Goal: Task Accomplishment & Management: Manage account settings

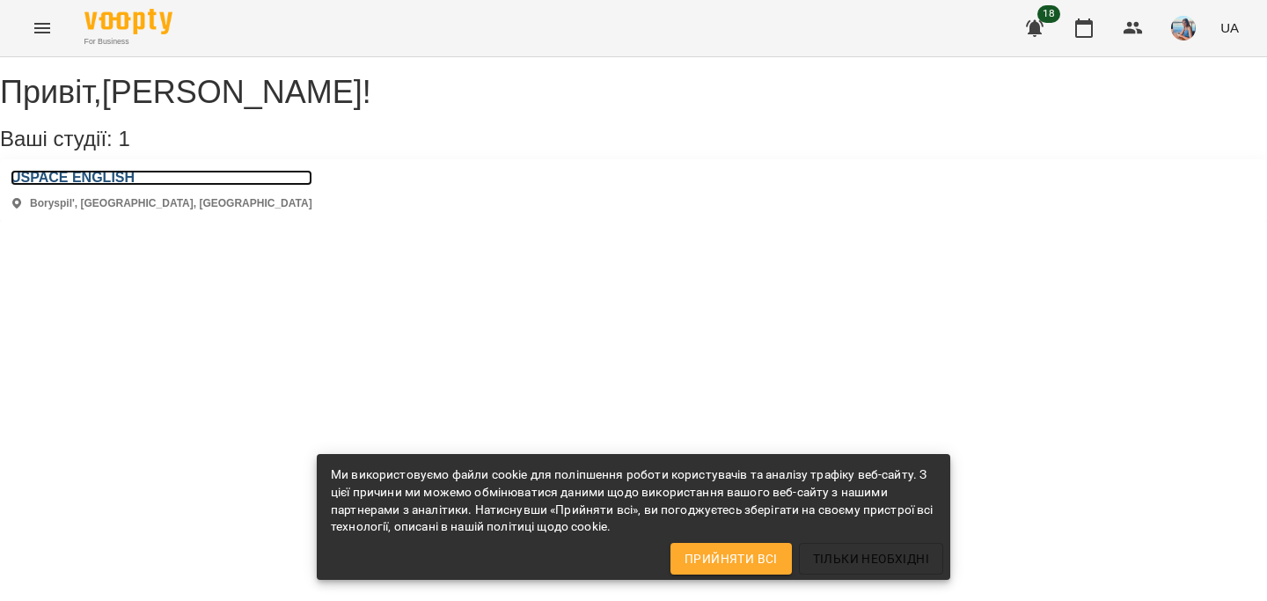
click at [135, 186] on h3 "USPACE ENGLISH" at bounding box center [162, 178] width 302 height 16
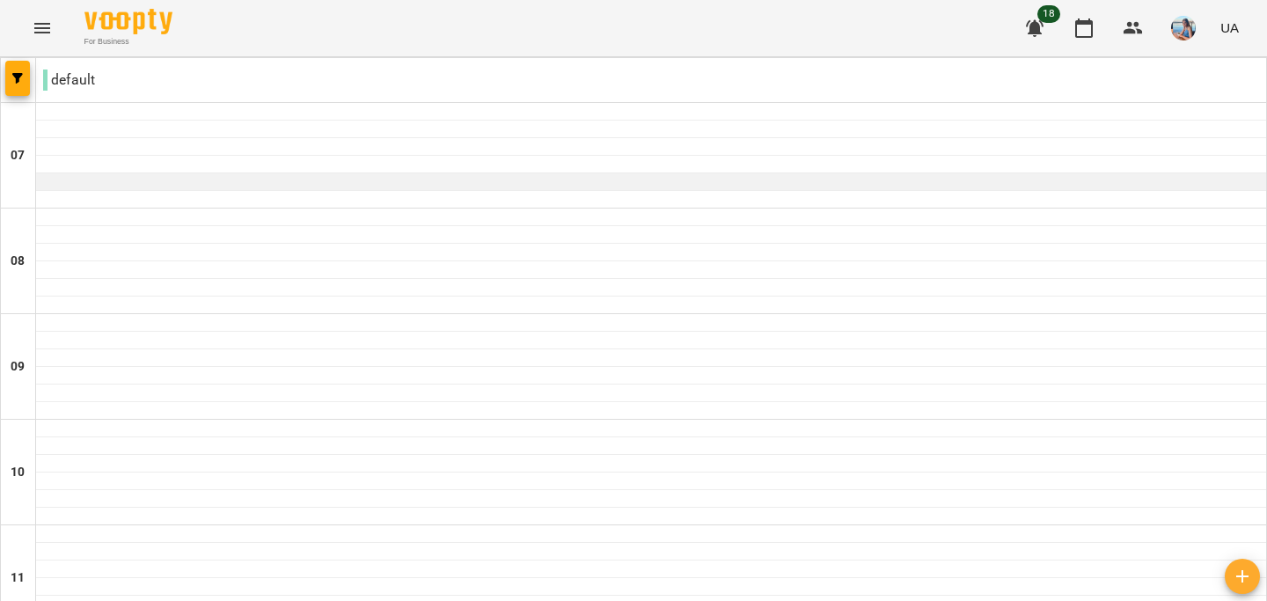
scroll to position [1203, 0]
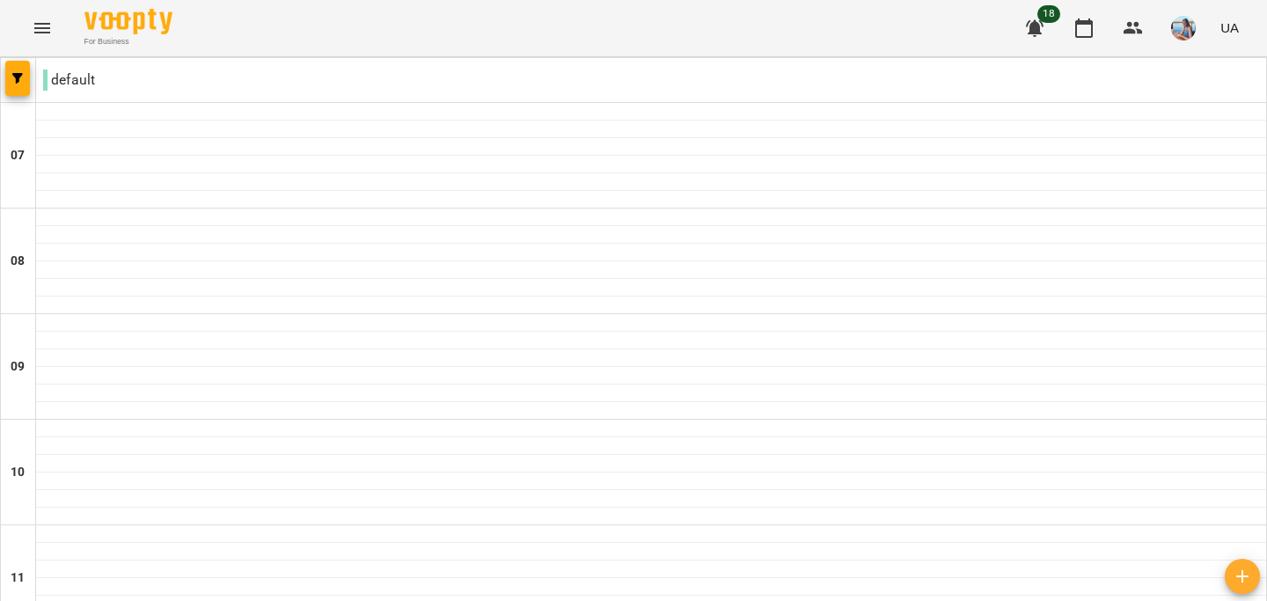
type input "**********"
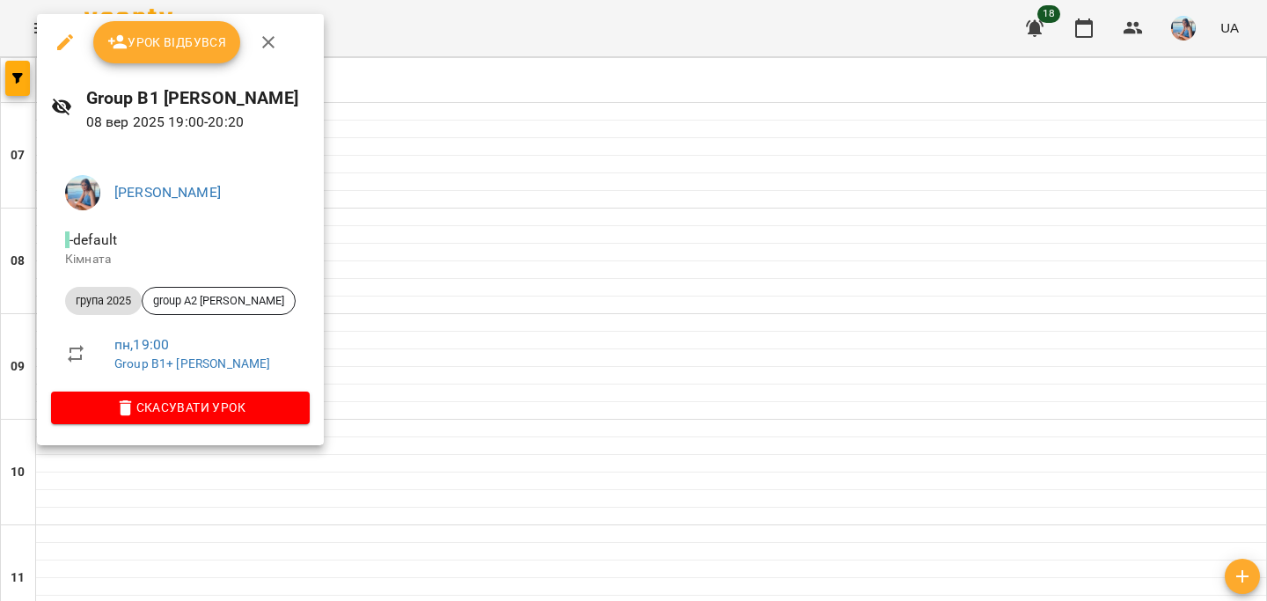
click at [191, 38] on span "Урок відбувся" at bounding box center [167, 42] width 120 height 21
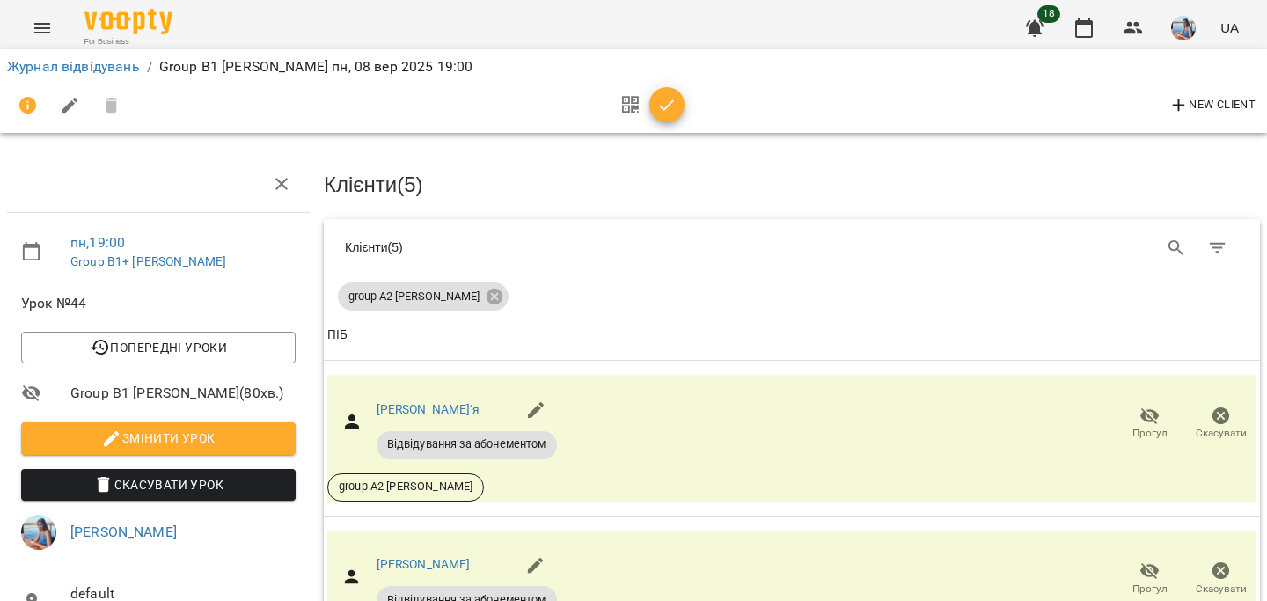
click at [662, 103] on icon "button" at bounding box center [666, 105] width 21 height 21
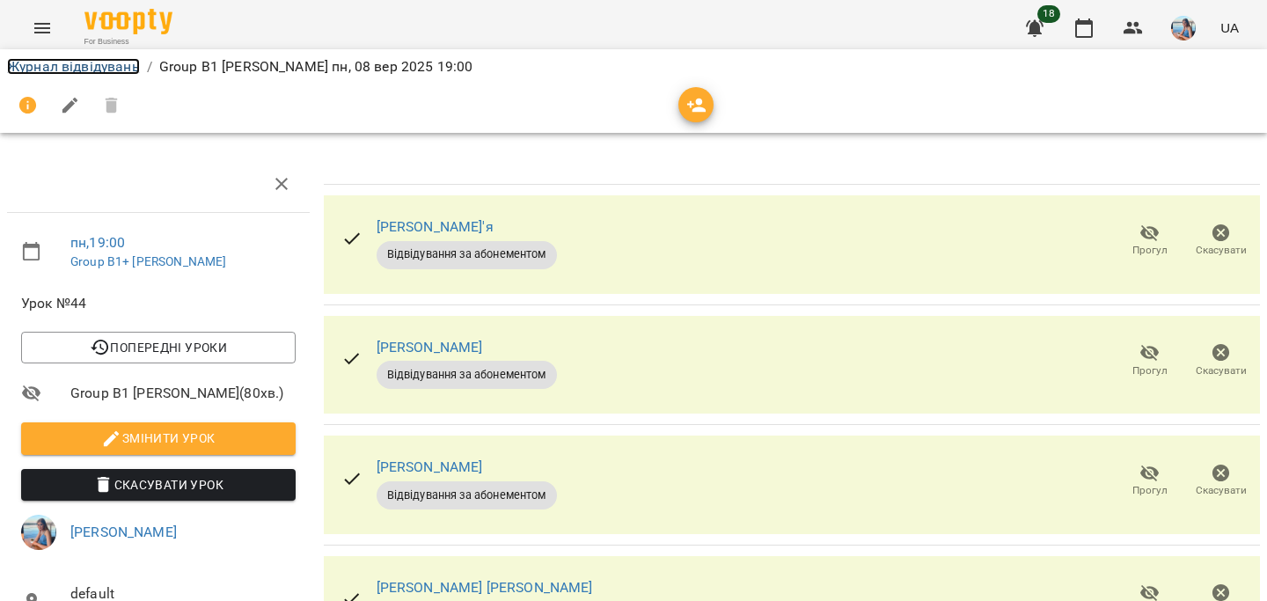
click at [123, 65] on link "Журнал відвідувань" at bounding box center [73, 66] width 133 height 17
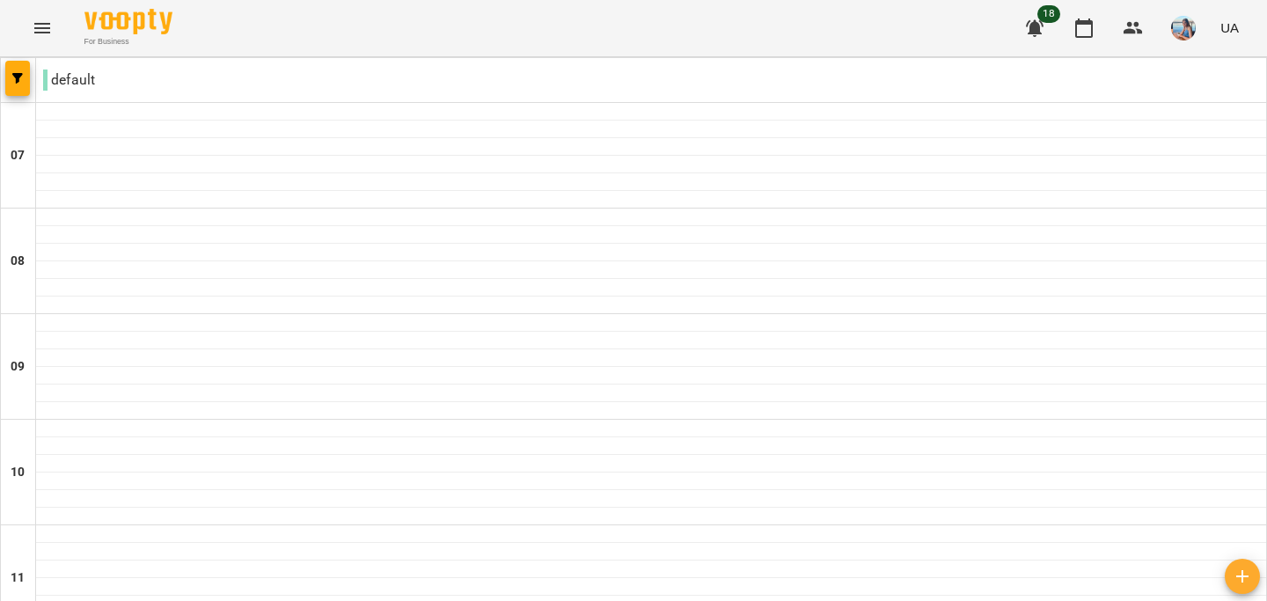
scroll to position [1203, 0]
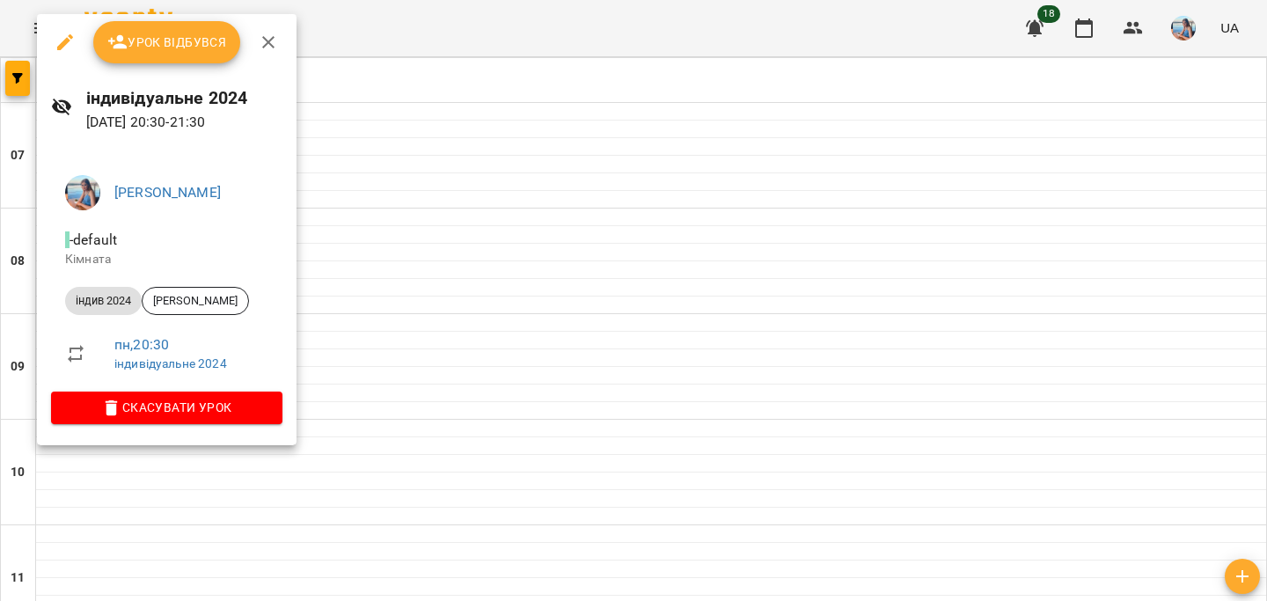
click at [210, 54] on button "Урок відбувся" at bounding box center [167, 42] width 148 height 42
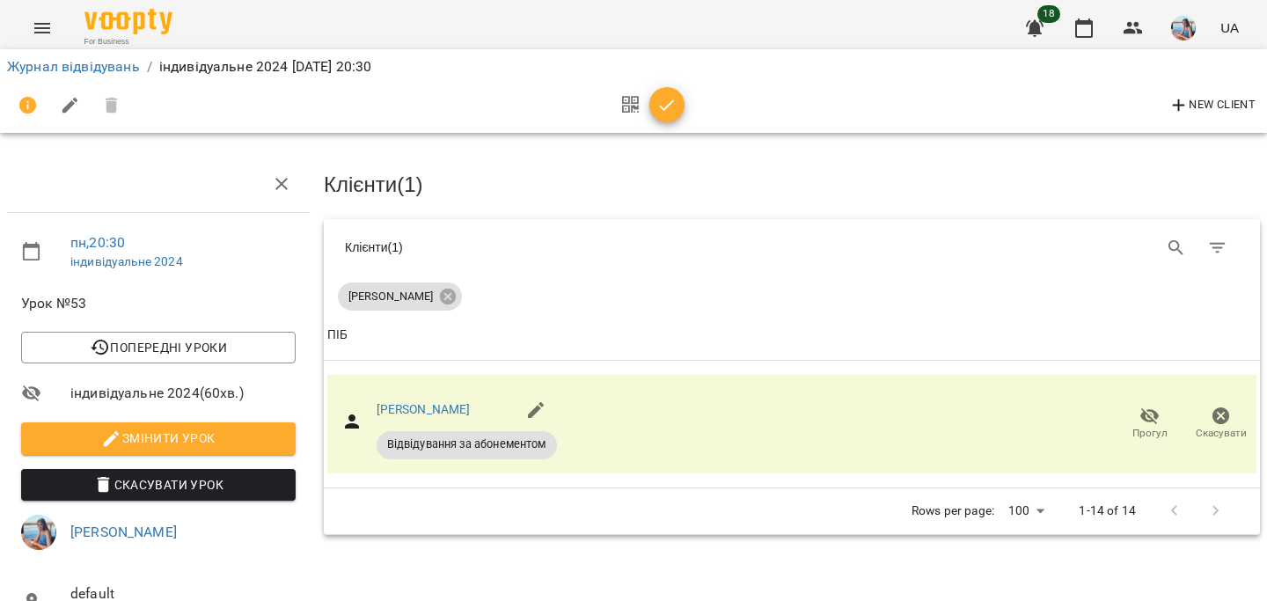
click at [658, 117] on button "button" at bounding box center [666, 104] width 35 height 35
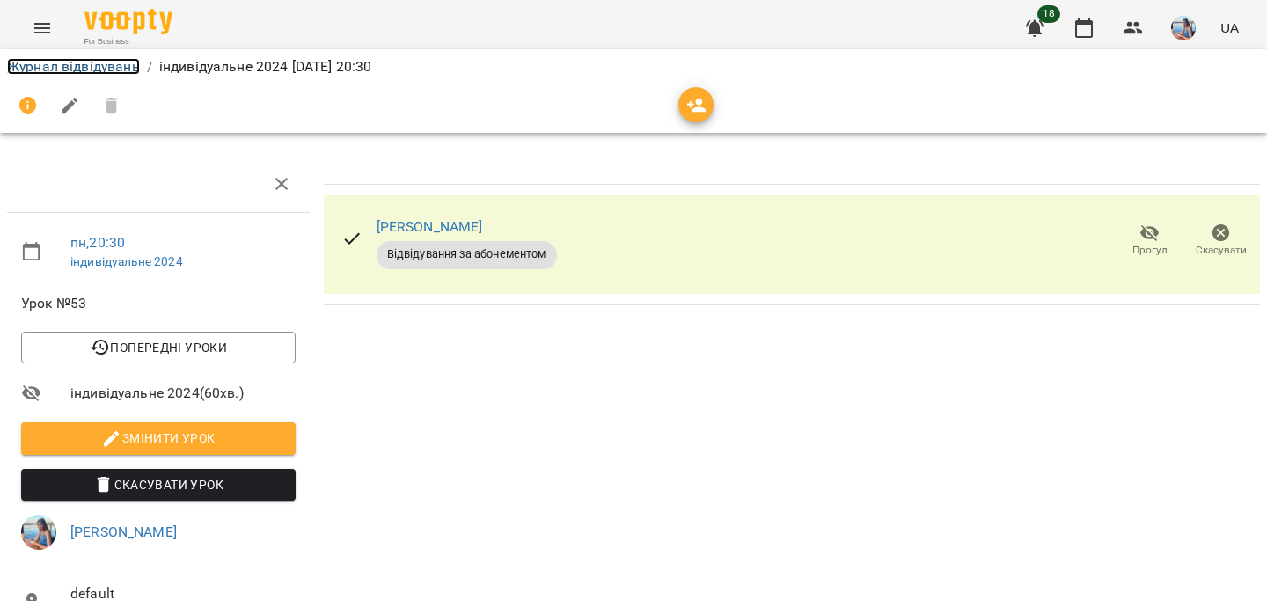
click at [106, 73] on link "Журнал відвідувань" at bounding box center [73, 66] width 133 height 17
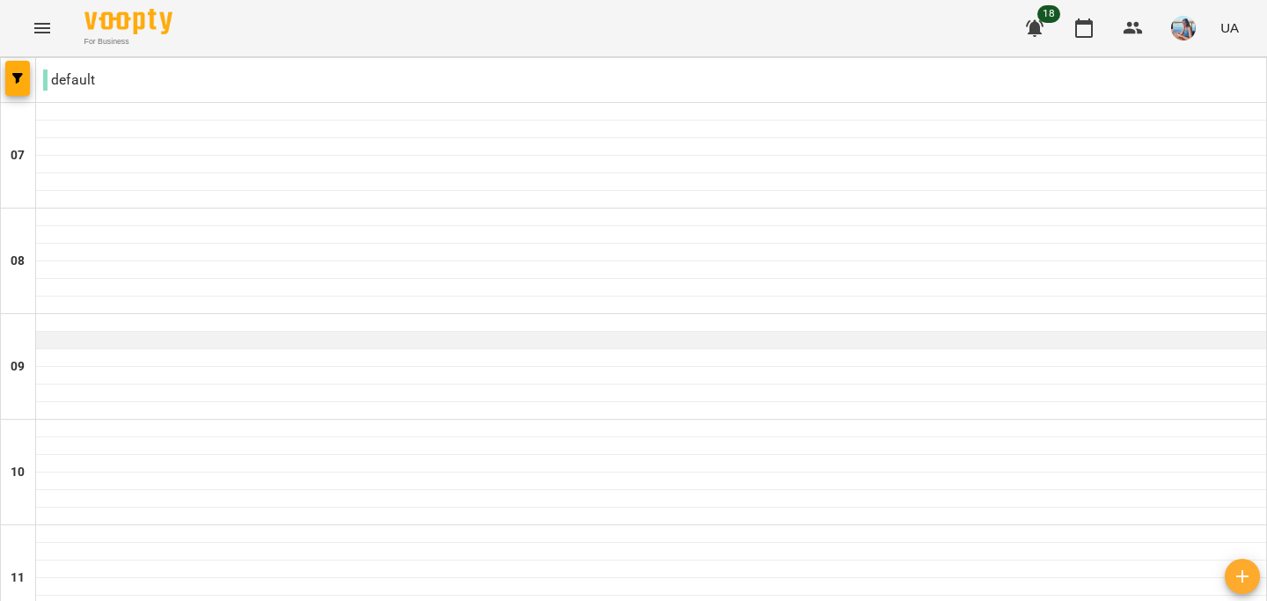
scroll to position [1203, 0]
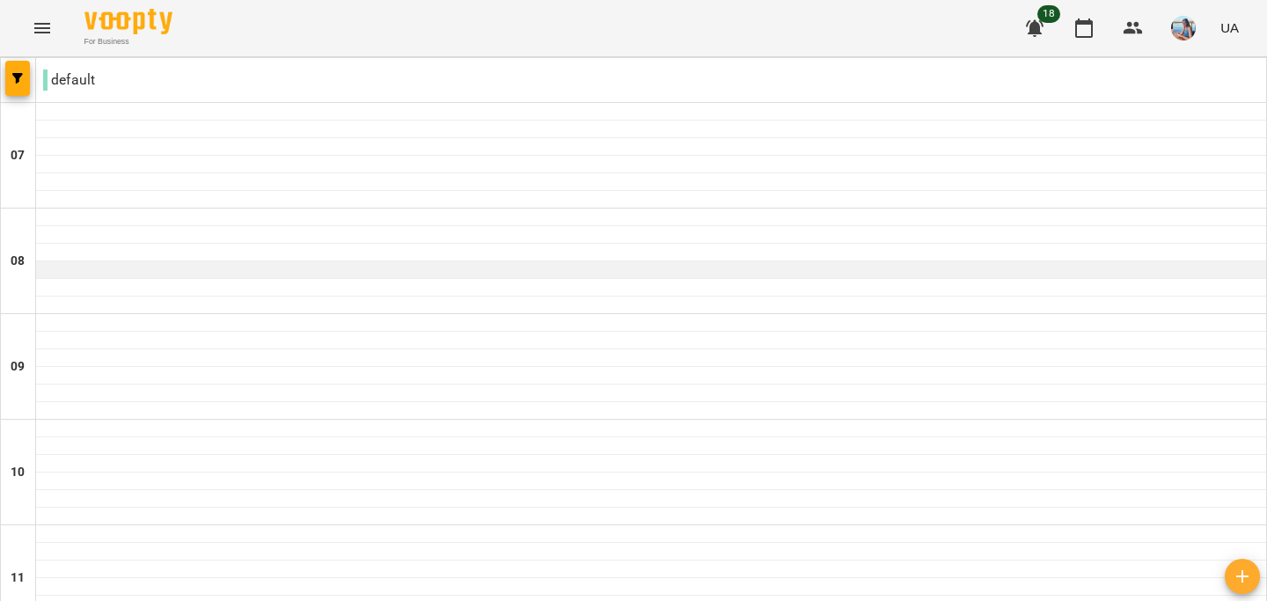
scroll to position [595, 0]
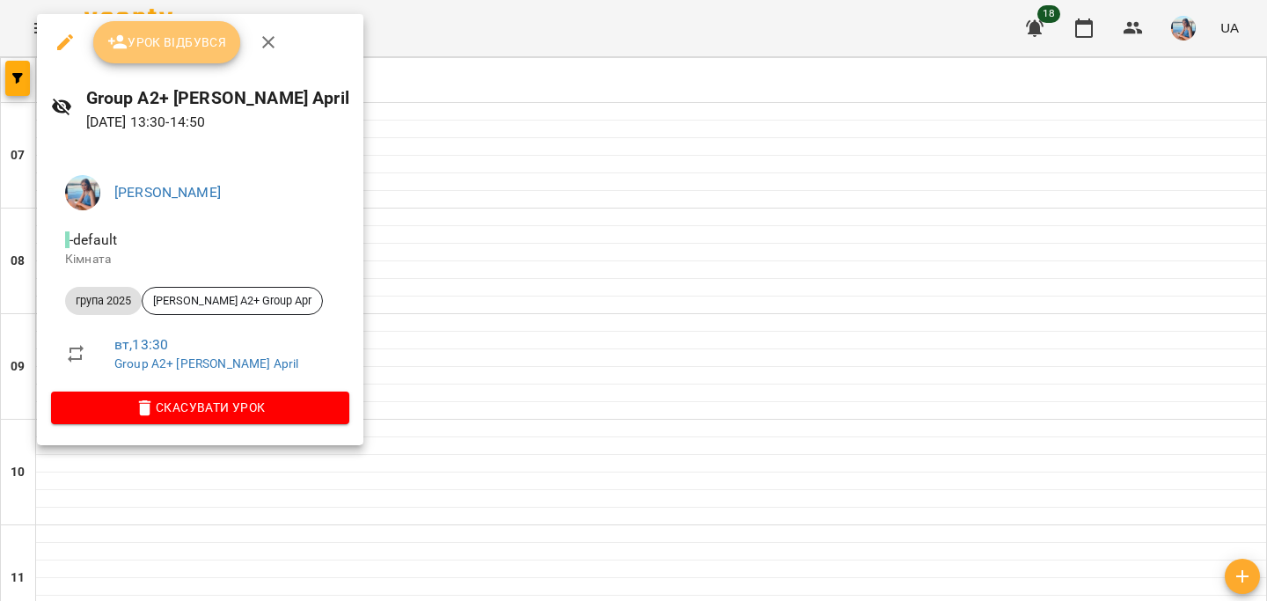
click at [173, 50] on span "Урок відбувся" at bounding box center [167, 42] width 120 height 21
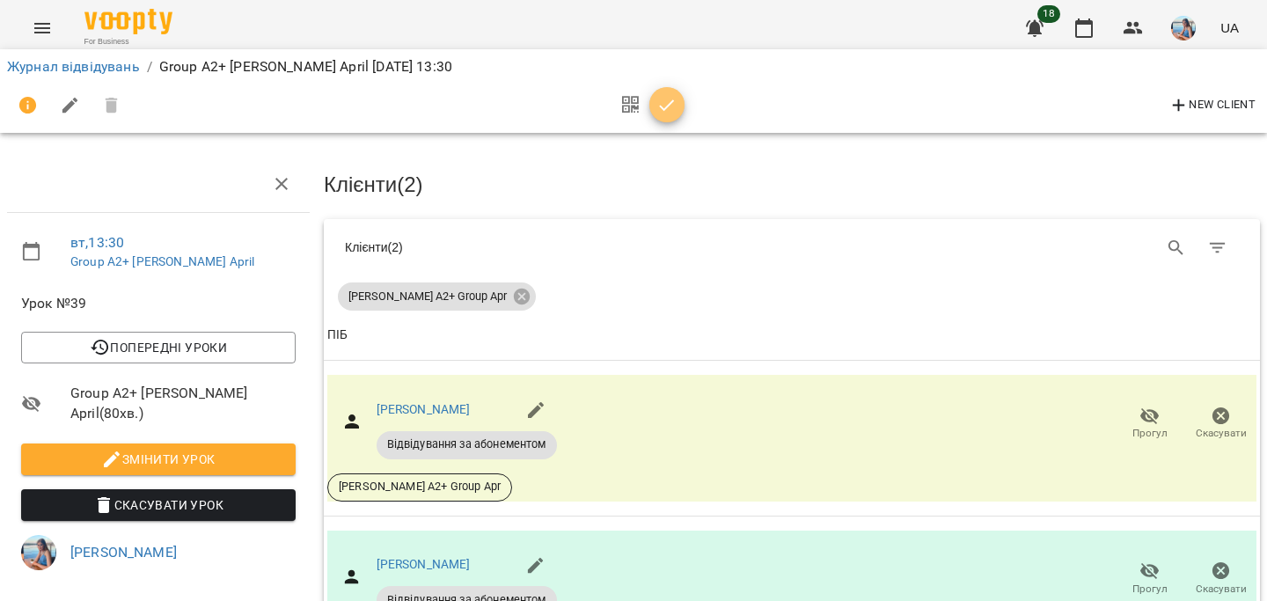
click at [662, 109] on icon "button" at bounding box center [667, 104] width 15 height 11
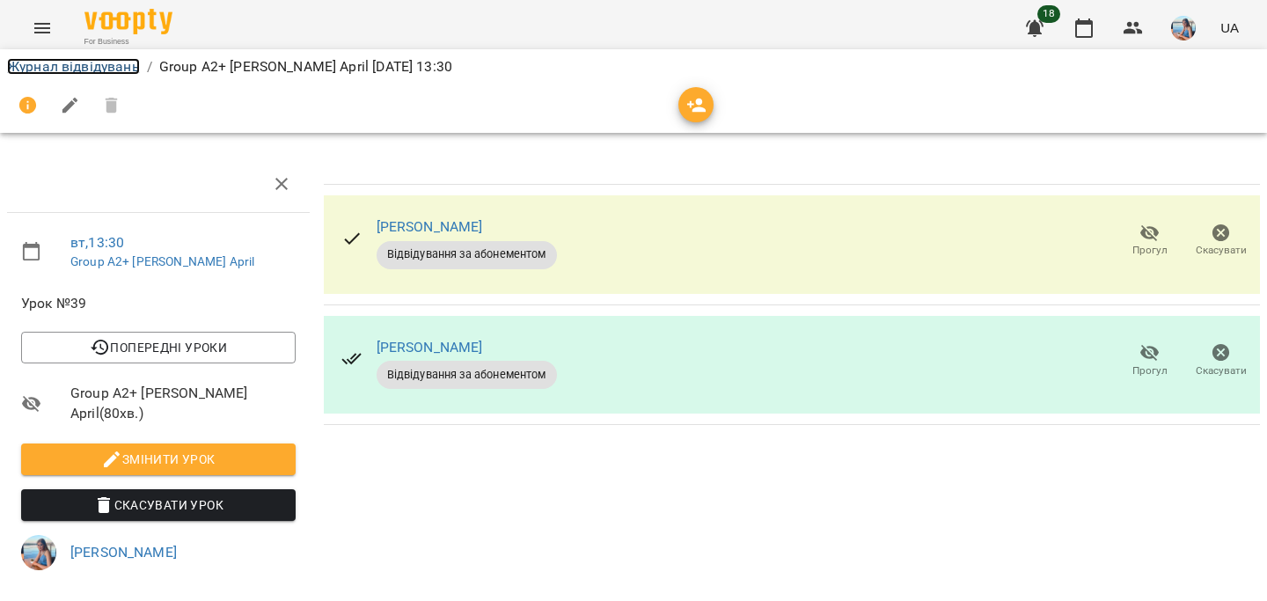
click at [86, 73] on link "Журнал відвідувань" at bounding box center [73, 66] width 133 height 17
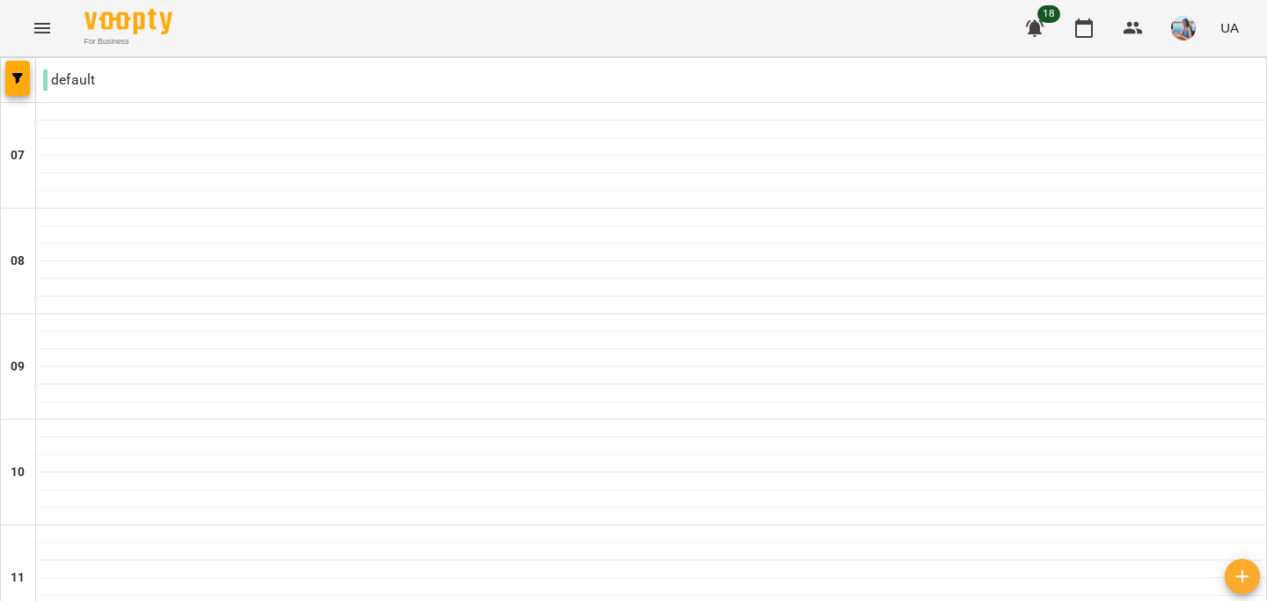
scroll to position [1203, 0]
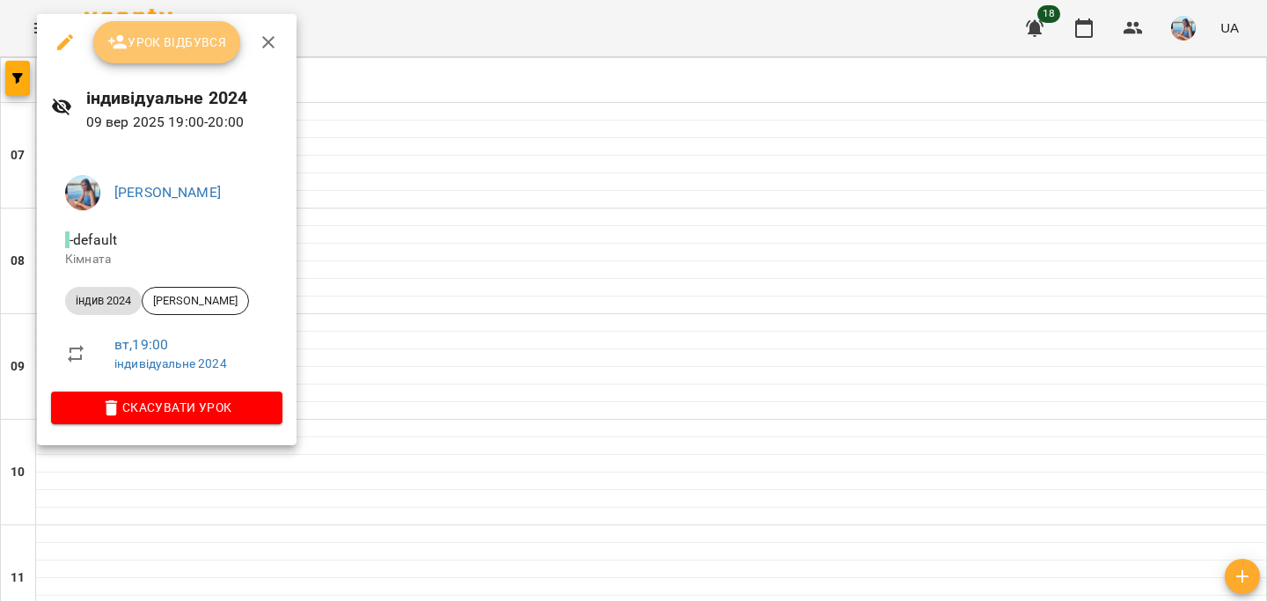
click at [199, 45] on span "Урок відбувся" at bounding box center [167, 42] width 120 height 21
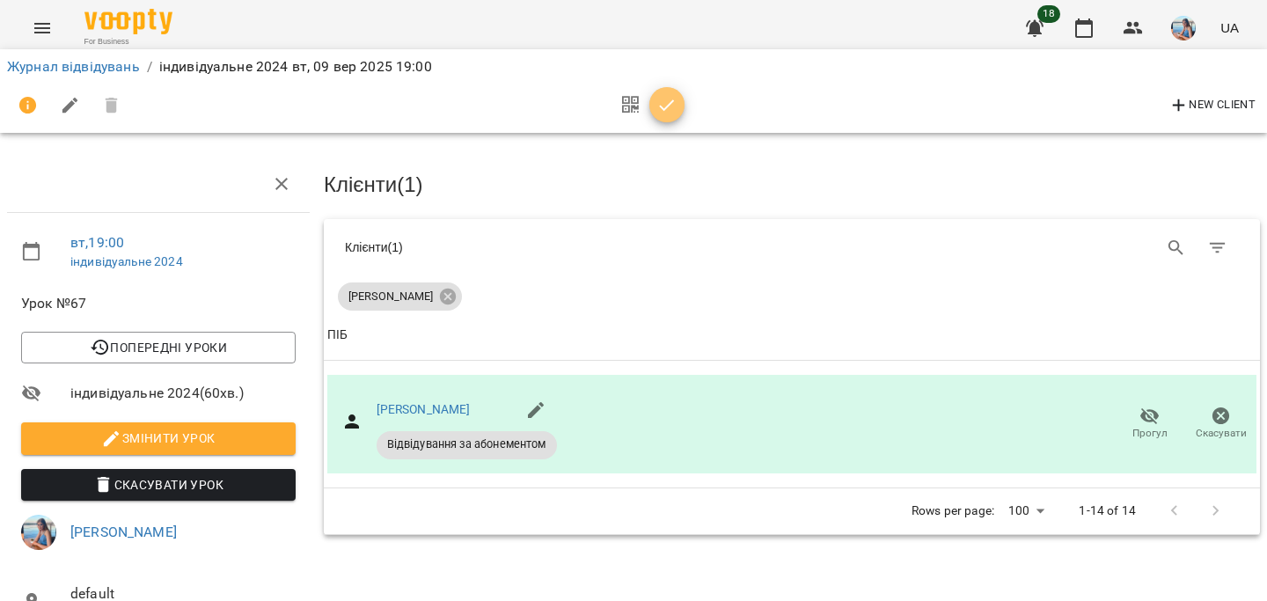
click at [662, 111] on icon "button" at bounding box center [666, 105] width 21 height 21
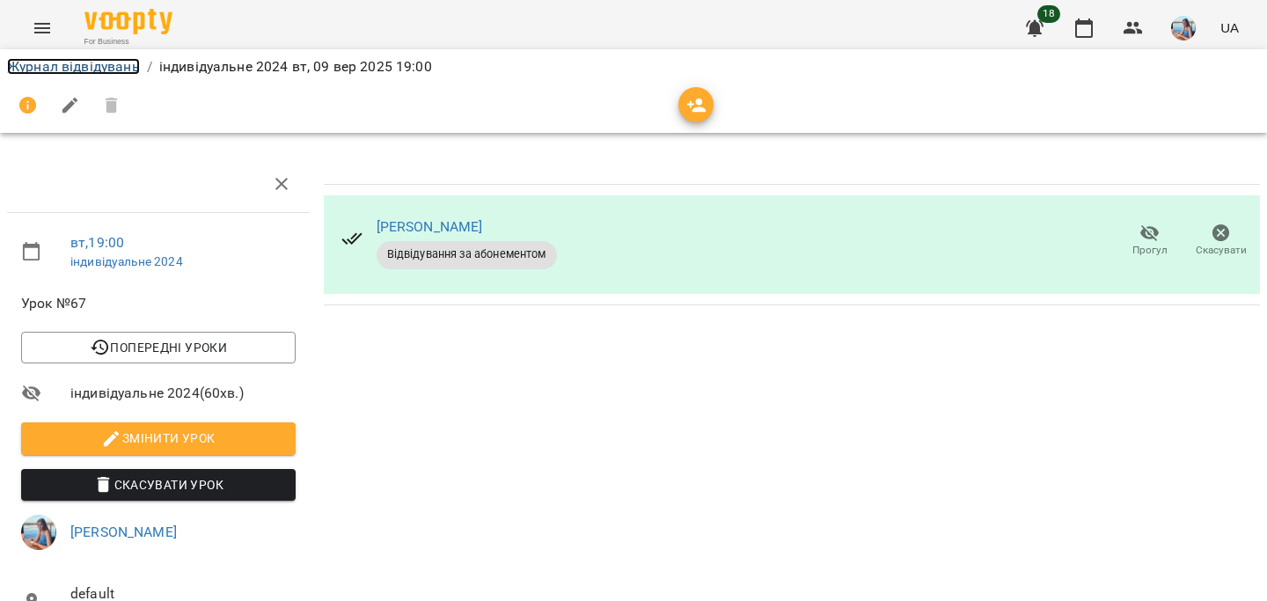
click at [73, 67] on link "Журнал відвідувань" at bounding box center [73, 66] width 133 height 17
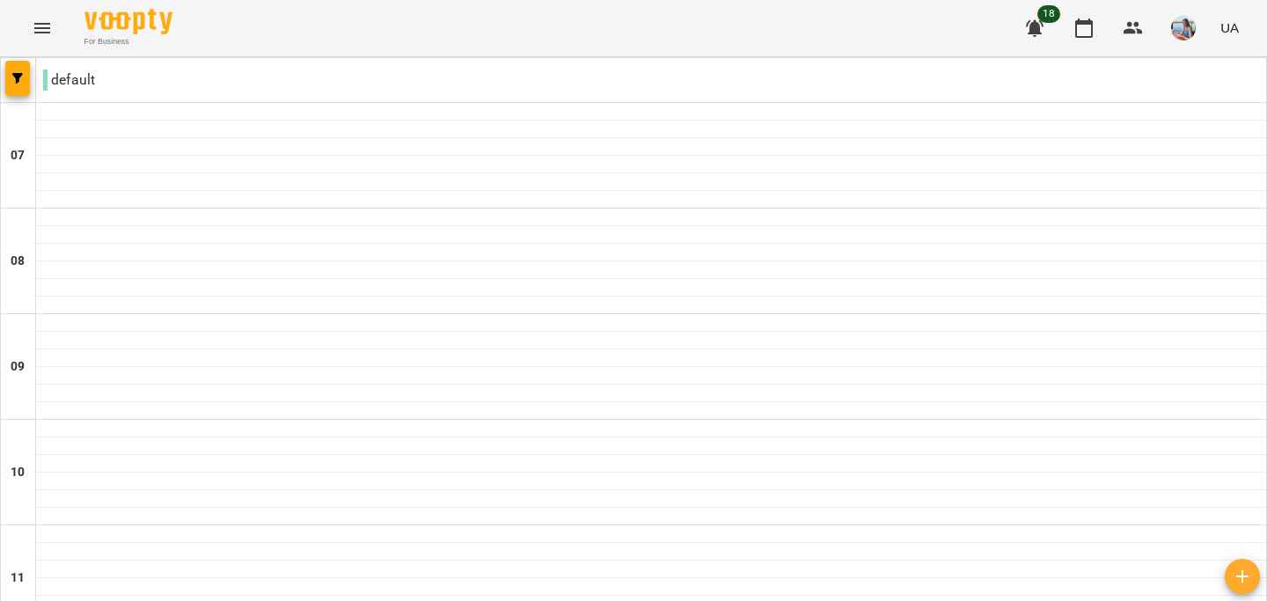
scroll to position [882, 0]
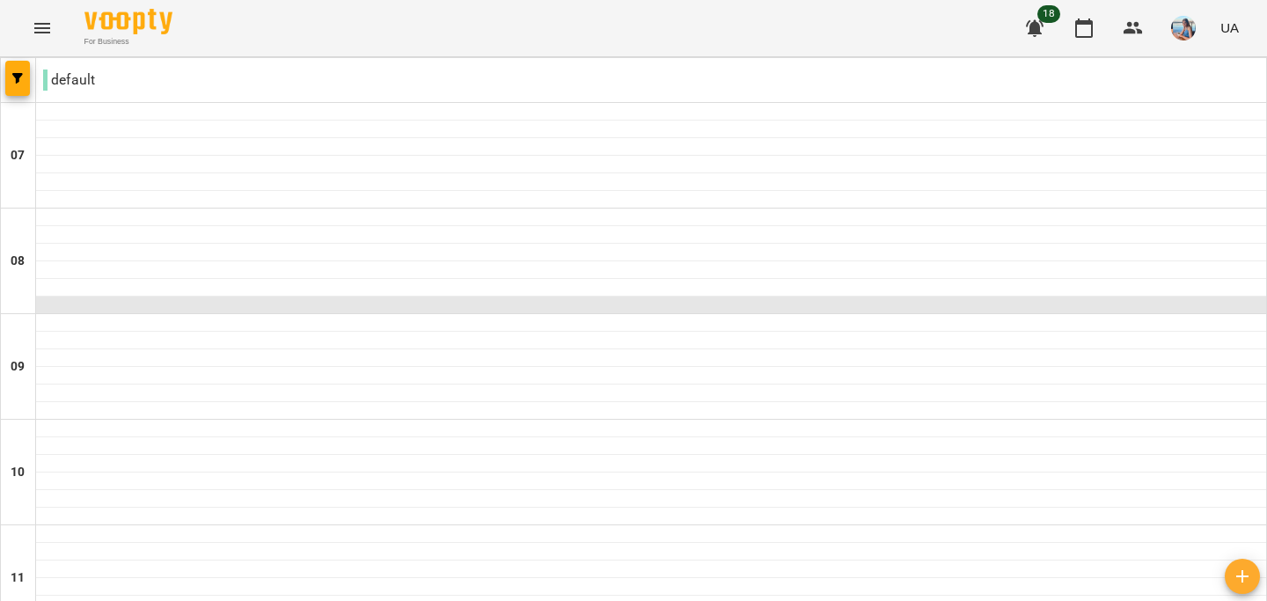
scroll to position [1203, 0]
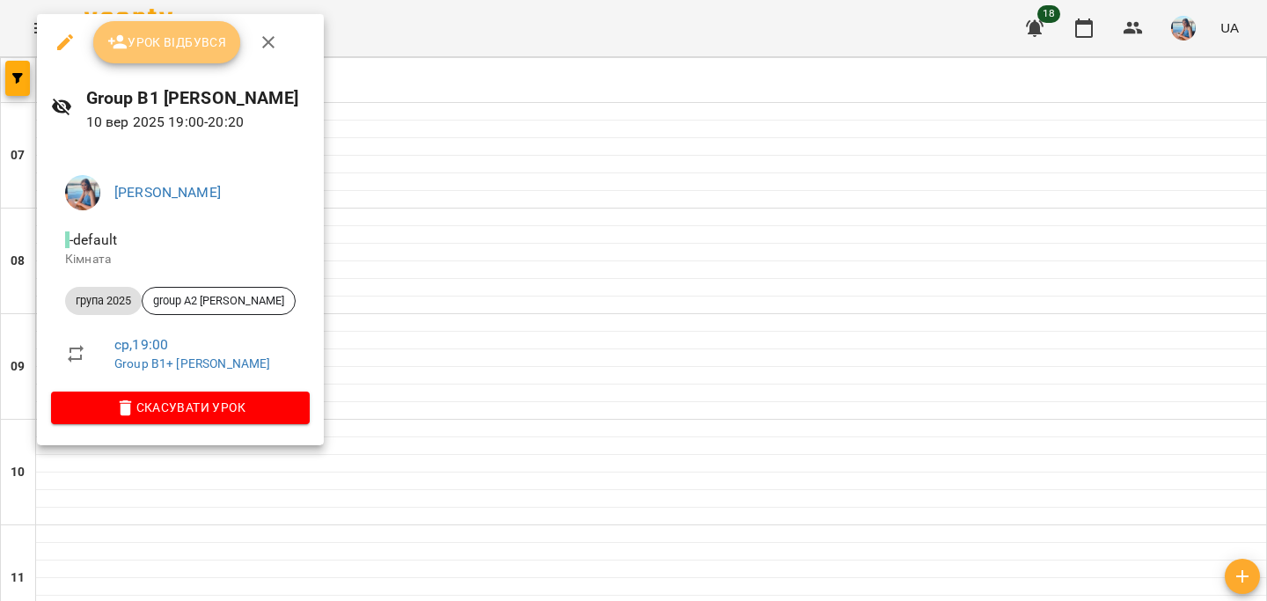
click at [227, 46] on button "Урок відбувся" at bounding box center [167, 42] width 148 height 42
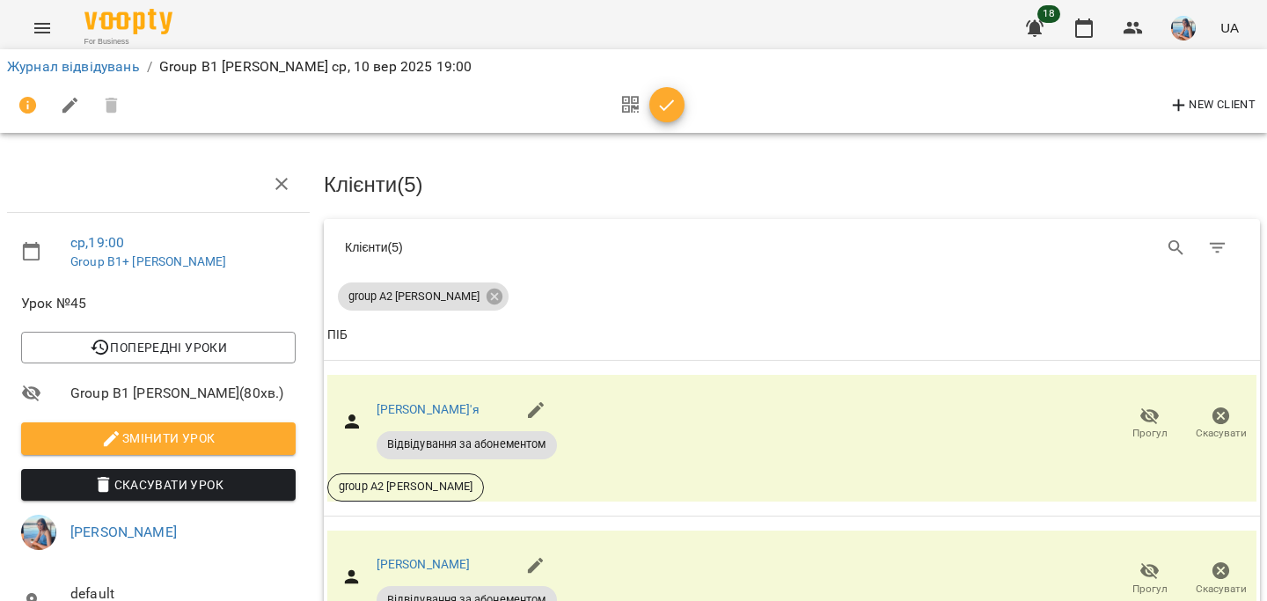
click at [663, 109] on icon "button" at bounding box center [667, 104] width 15 height 11
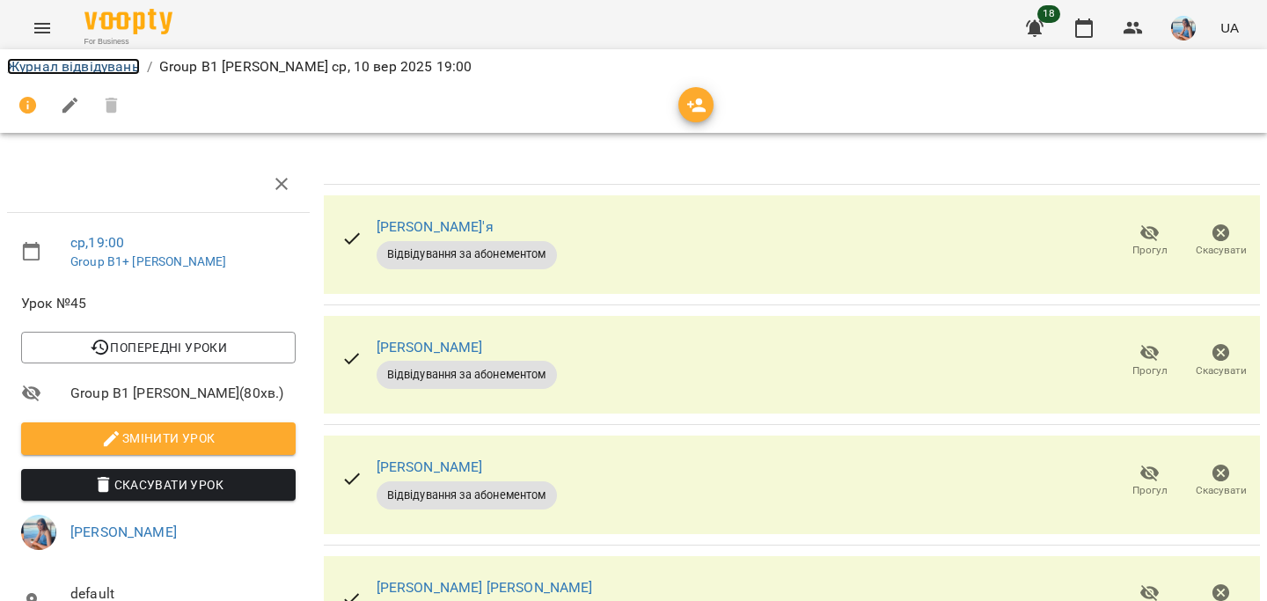
click at [45, 71] on link "Журнал відвідувань" at bounding box center [73, 66] width 133 height 17
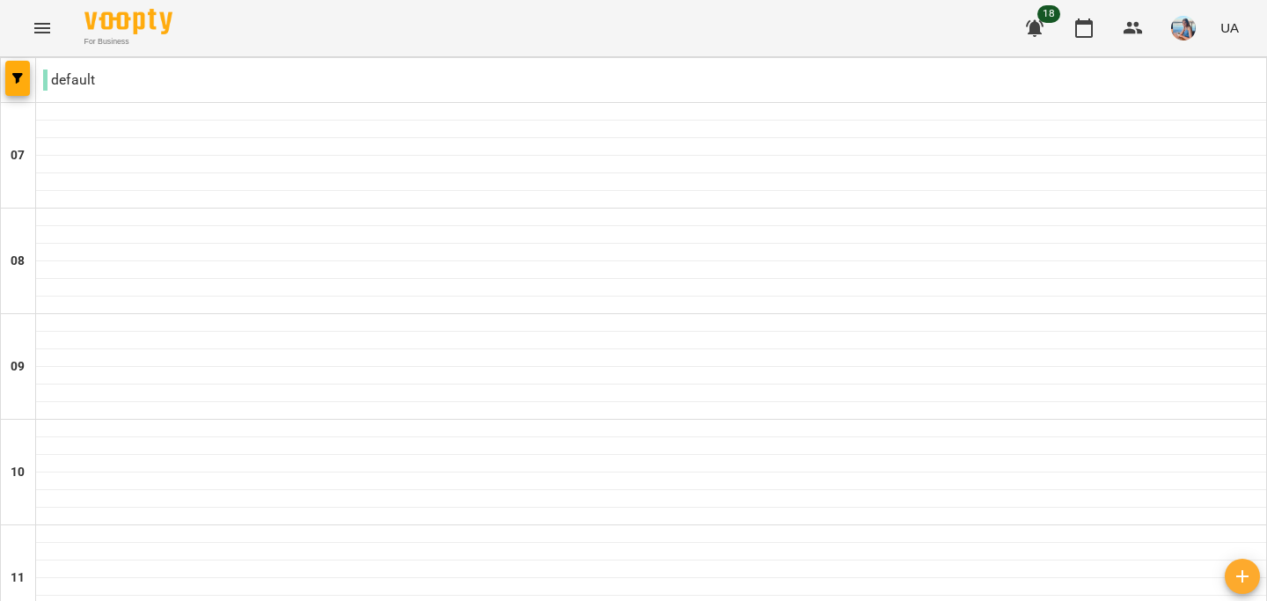
scroll to position [1203, 0]
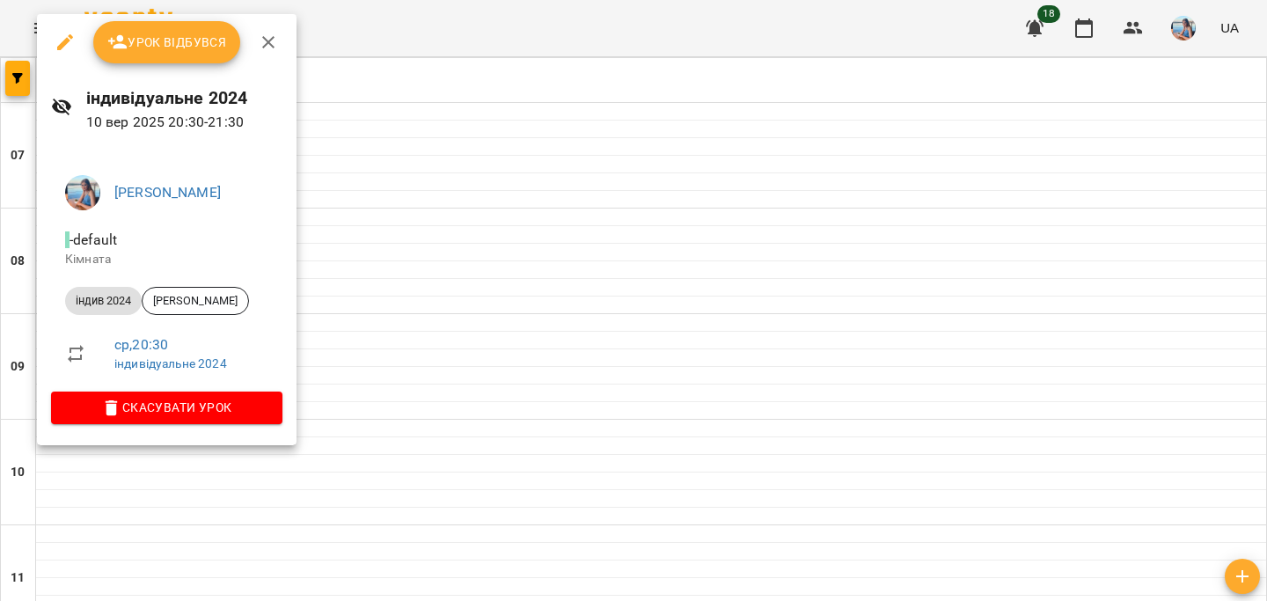
click at [165, 70] on div "індивідуальне 2024 [DATE] 20:30 - 21:30" at bounding box center [167, 108] width 260 height 77
click at [179, 59] on button "Урок відбувся" at bounding box center [167, 42] width 148 height 42
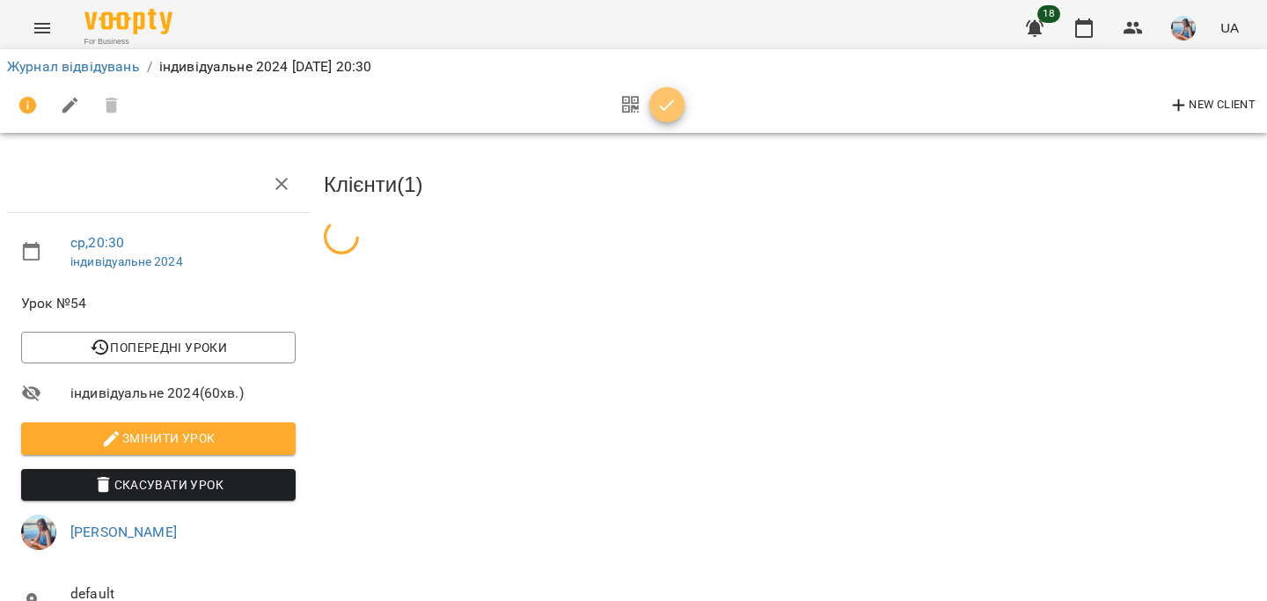
click at [669, 108] on icon "button" at bounding box center [666, 105] width 21 height 21
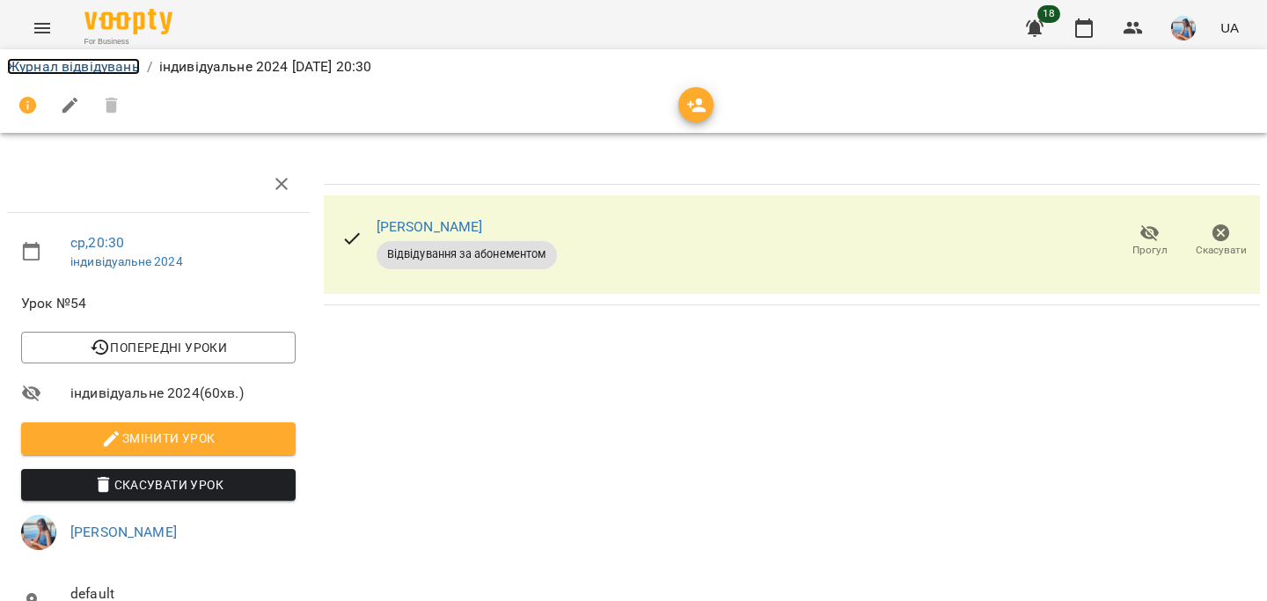
click at [91, 68] on link "Журнал відвідувань" at bounding box center [73, 66] width 133 height 17
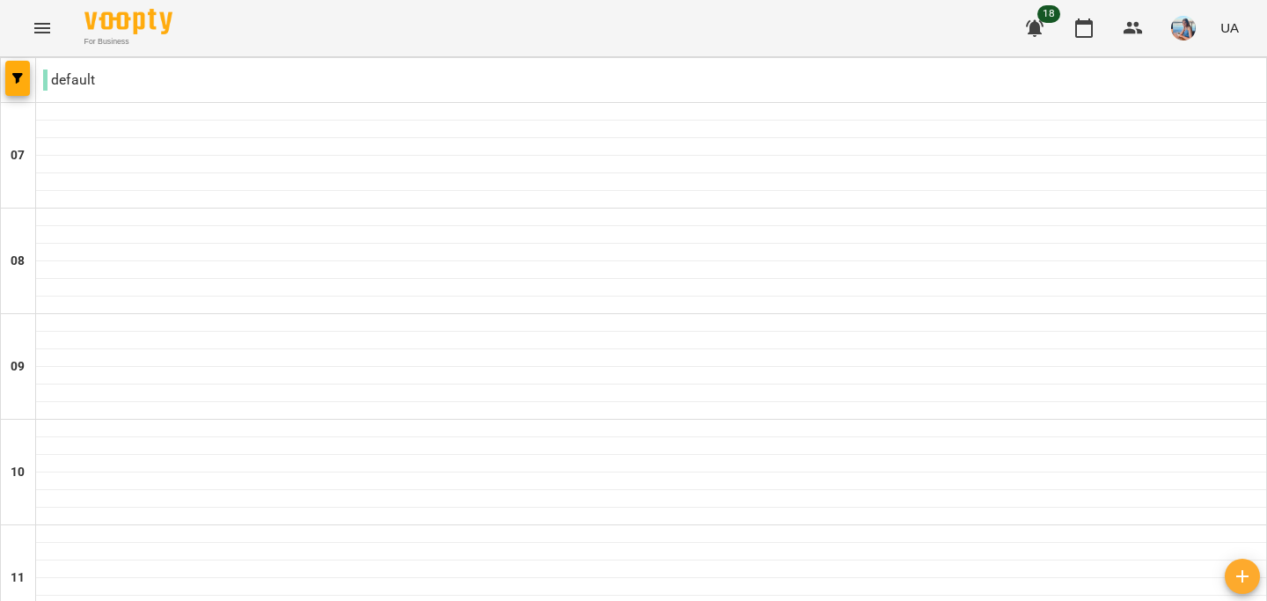
scroll to position [1203, 0]
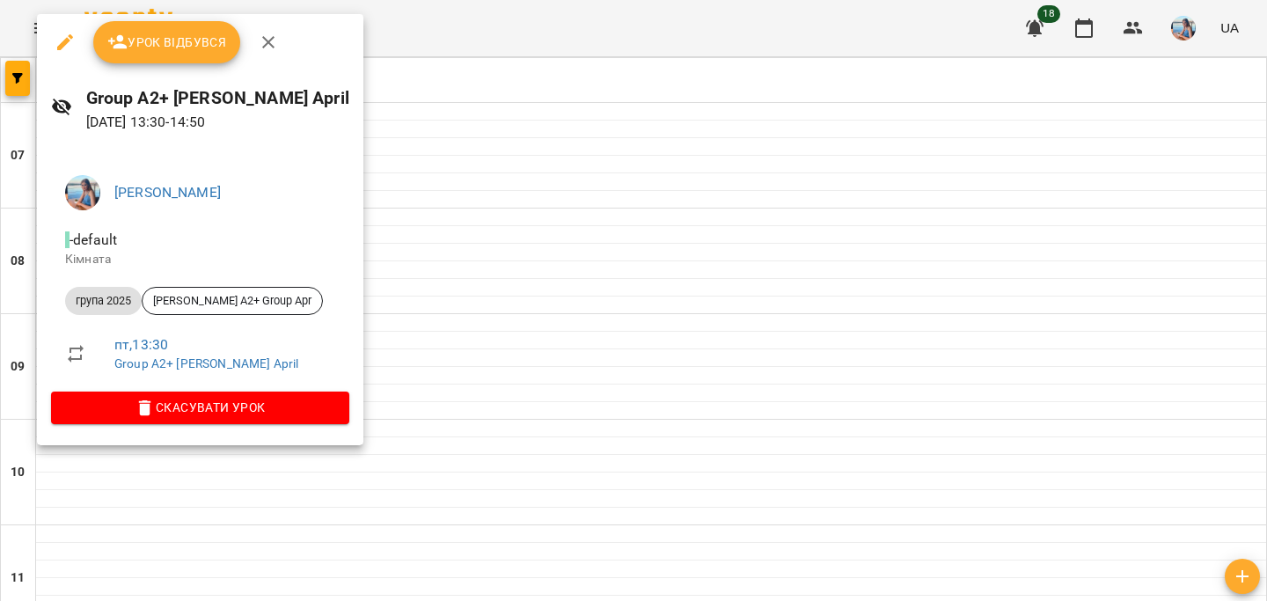
click at [172, 52] on span "Урок відбувся" at bounding box center [167, 42] width 120 height 21
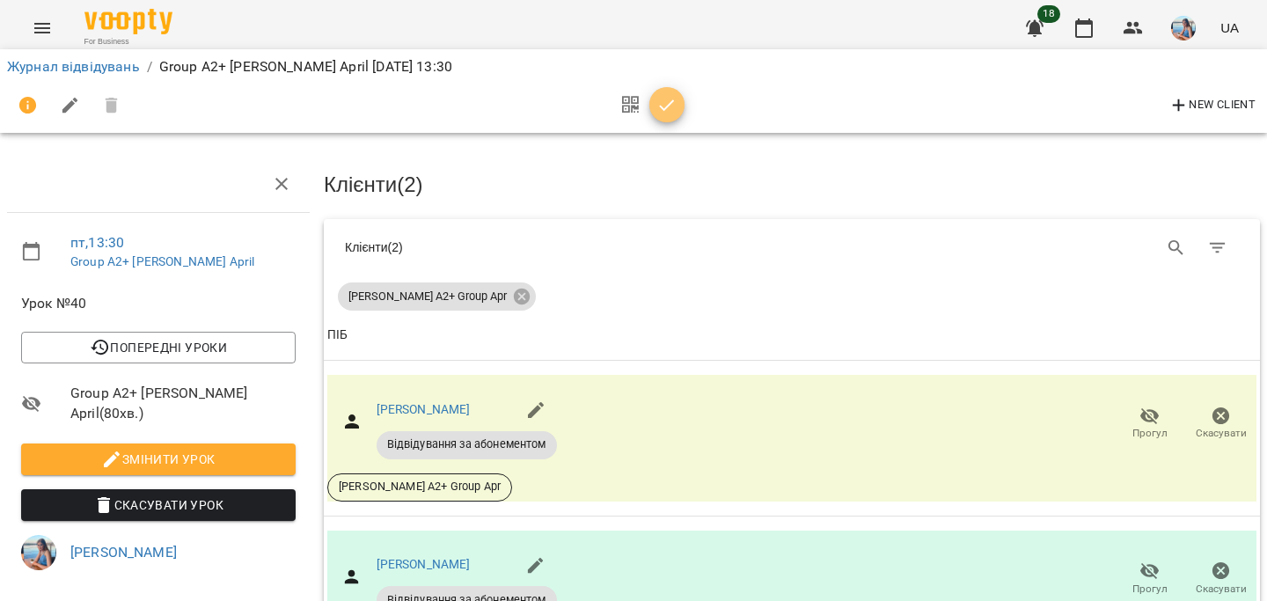
click at [658, 96] on icon "button" at bounding box center [666, 105] width 21 height 21
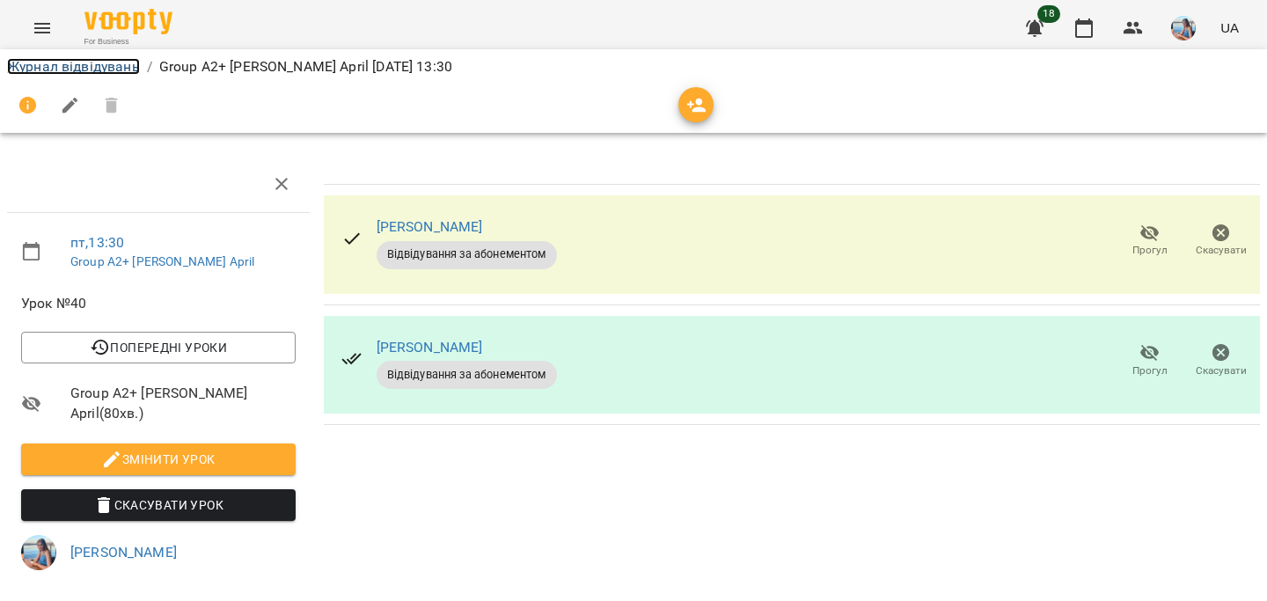
click at [52, 65] on link "Журнал відвідувань" at bounding box center [73, 66] width 133 height 17
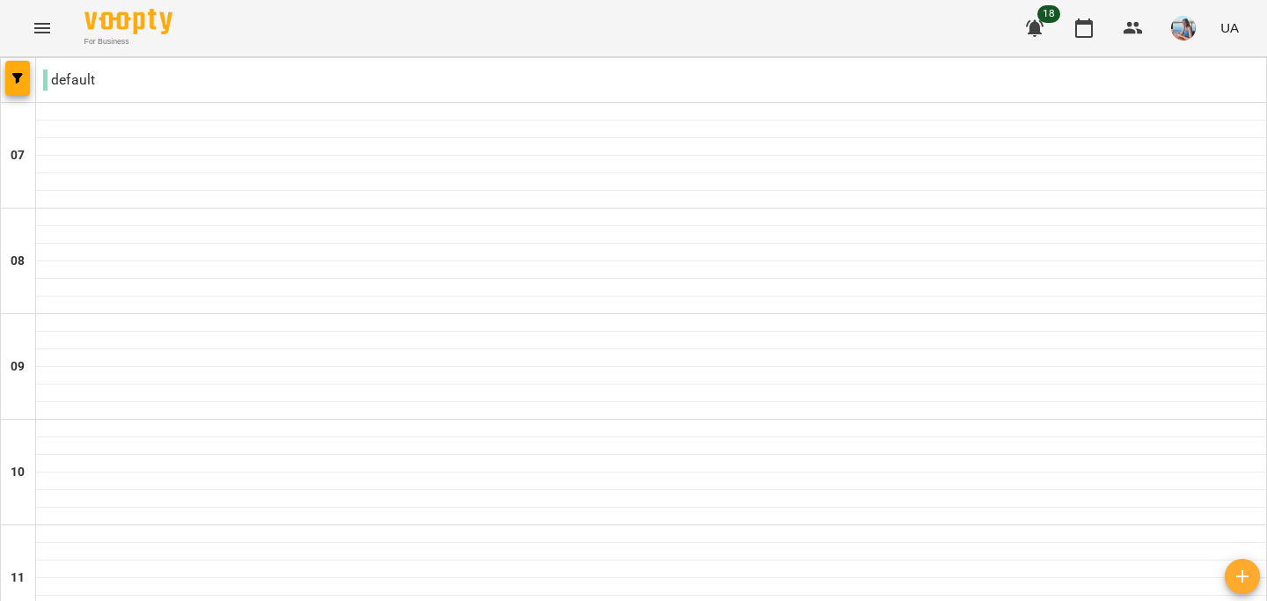
scroll to position [1203, 0]
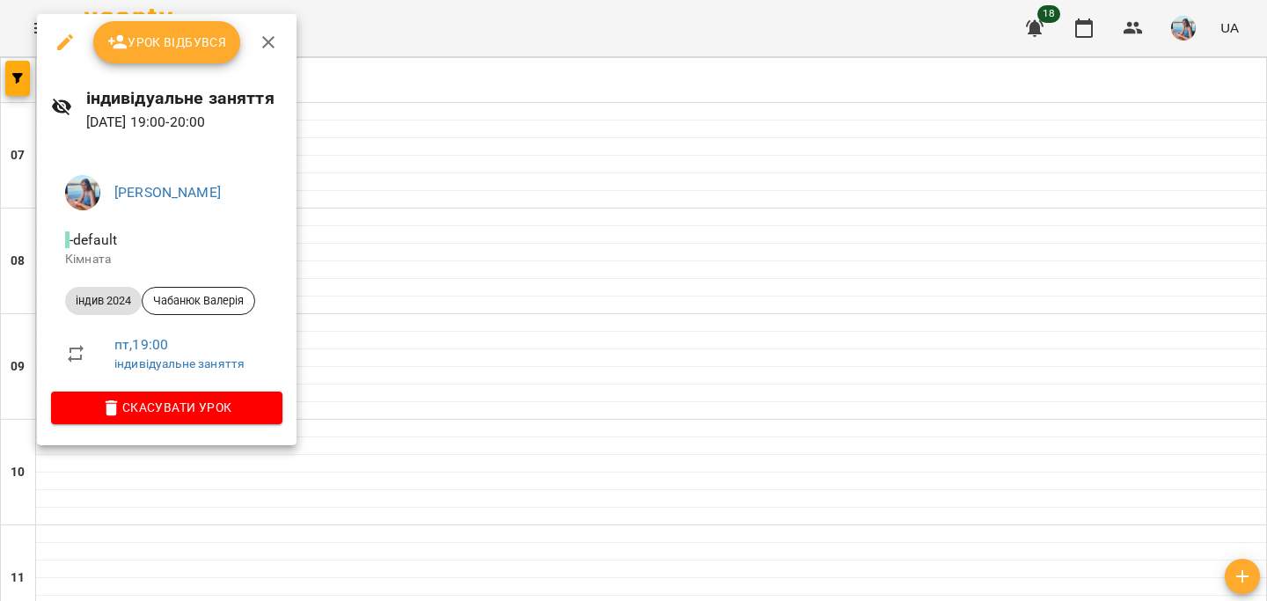
click at [205, 46] on span "Урок відбувся" at bounding box center [167, 42] width 120 height 21
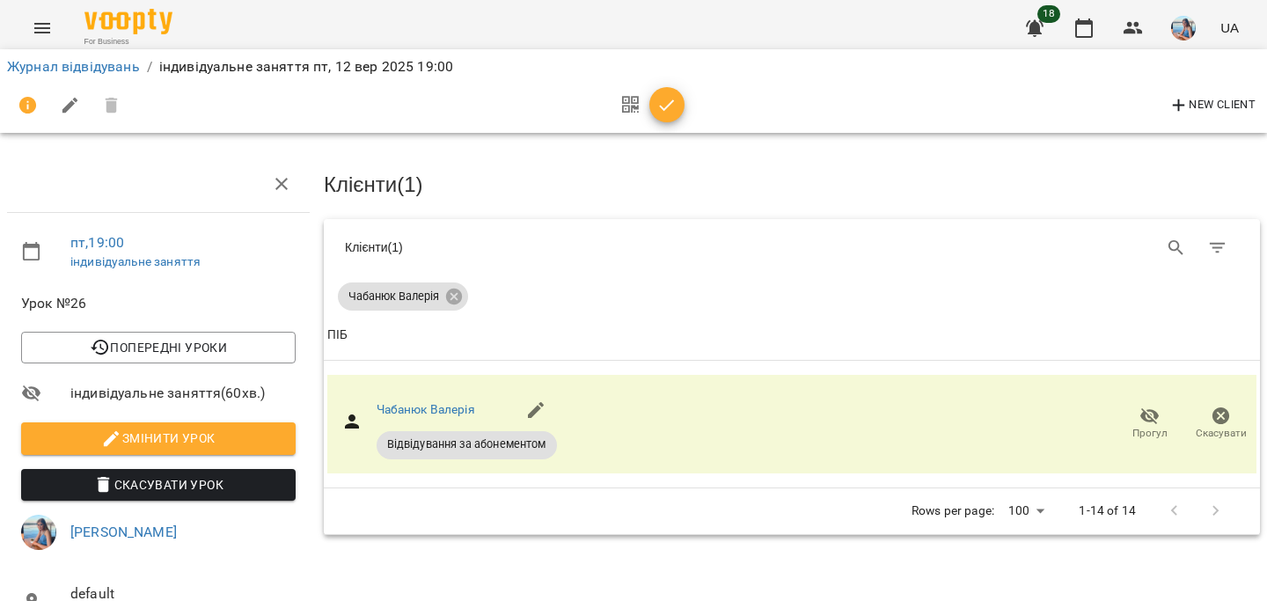
click at [664, 106] on icon "button" at bounding box center [666, 105] width 21 height 21
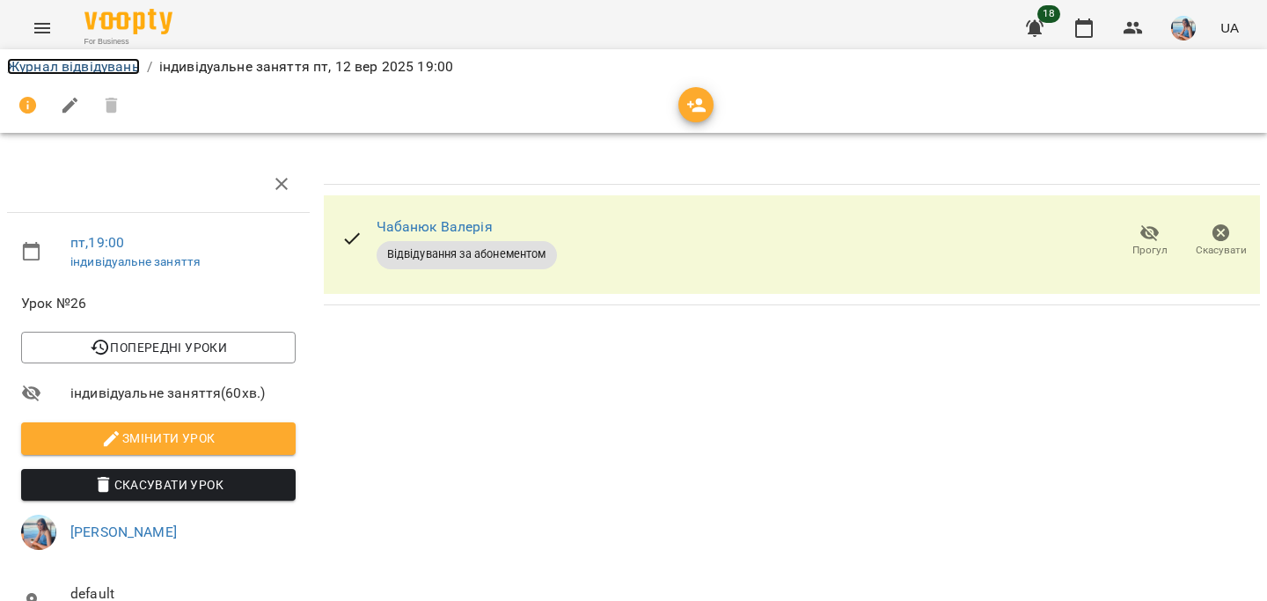
click at [88, 68] on link "Журнал відвідувань" at bounding box center [73, 66] width 133 height 17
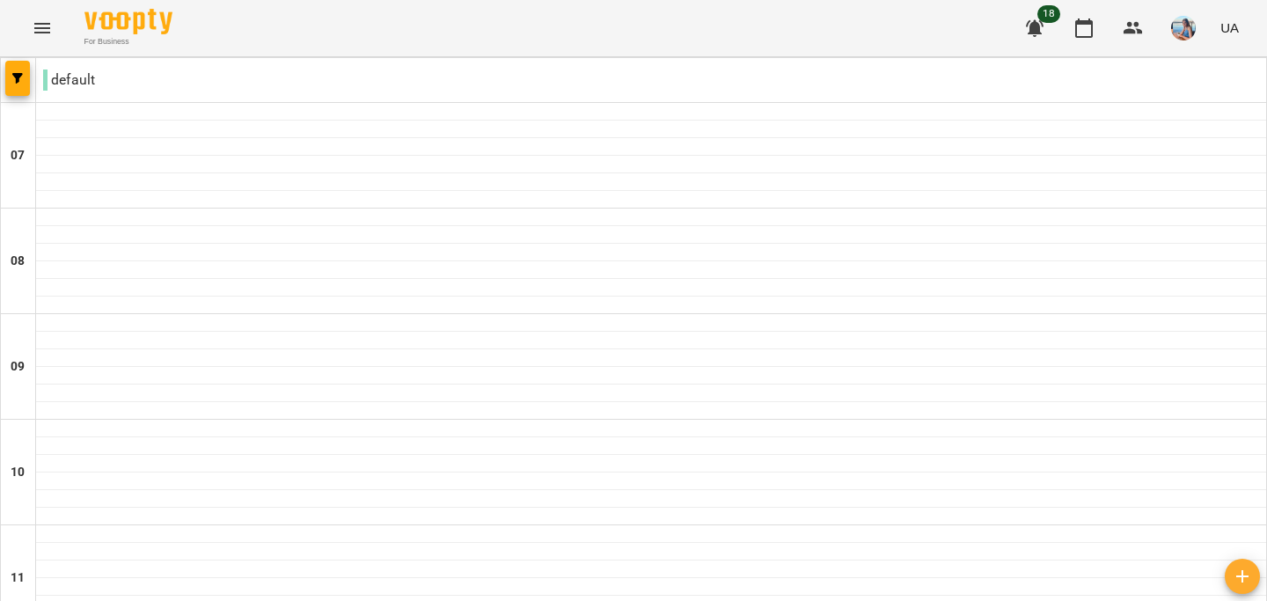
type input "**********"
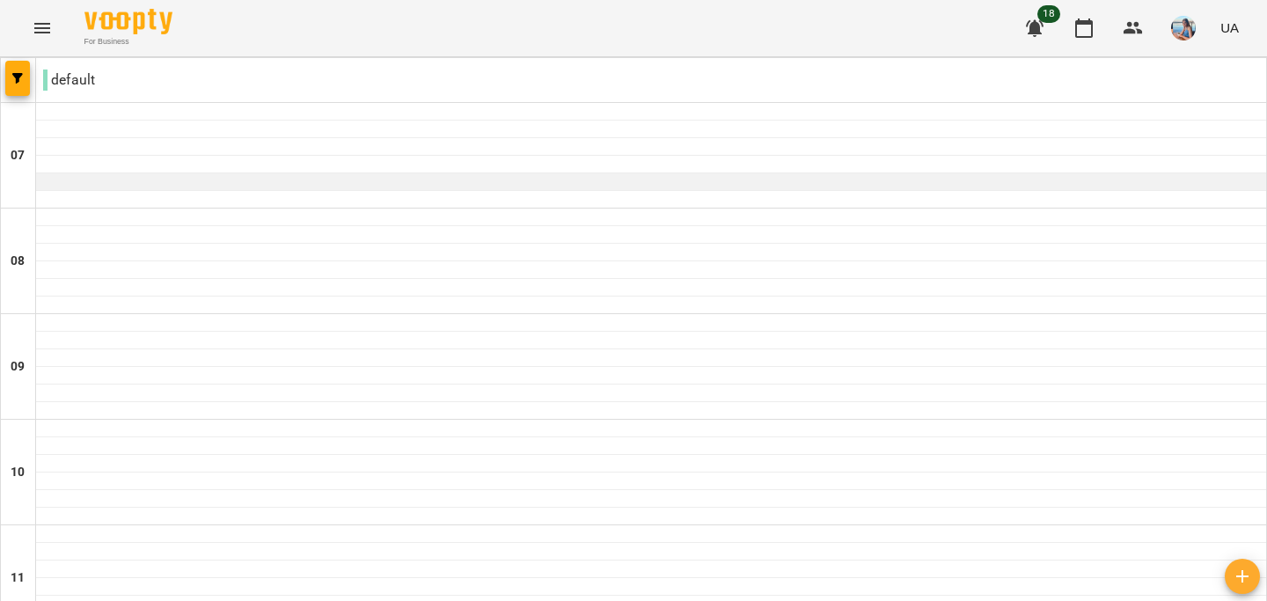
scroll to position [1185, 0]
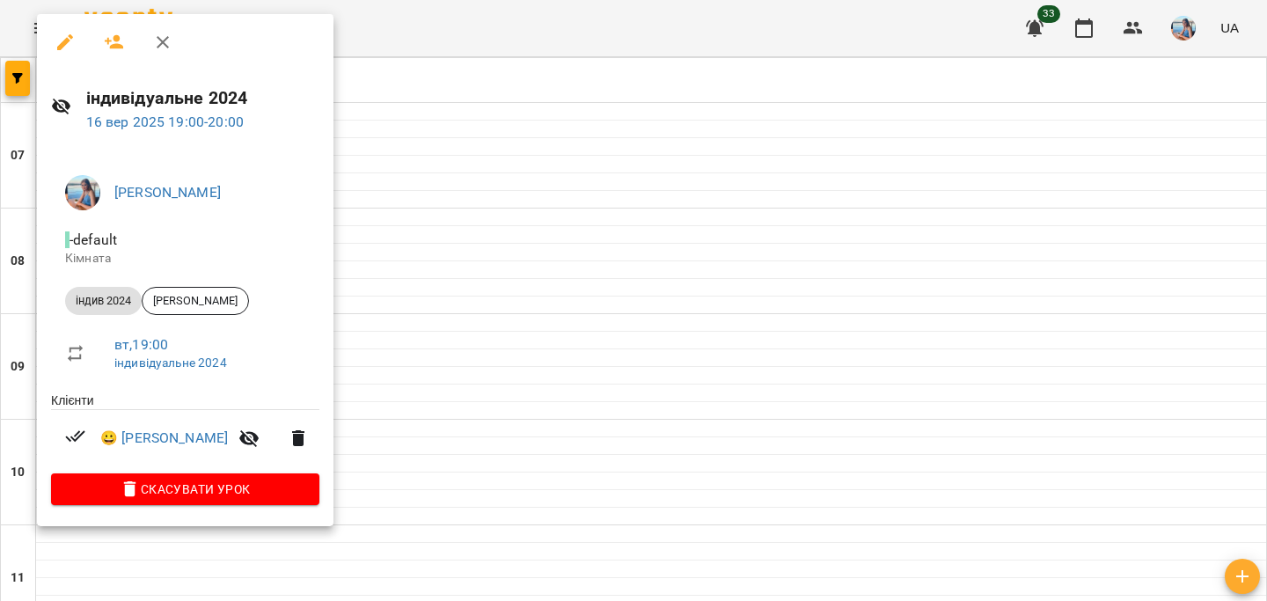
click at [167, 38] on icon "button" at bounding box center [163, 42] width 12 height 12
